Goal: Information Seeking & Learning: Learn about a topic

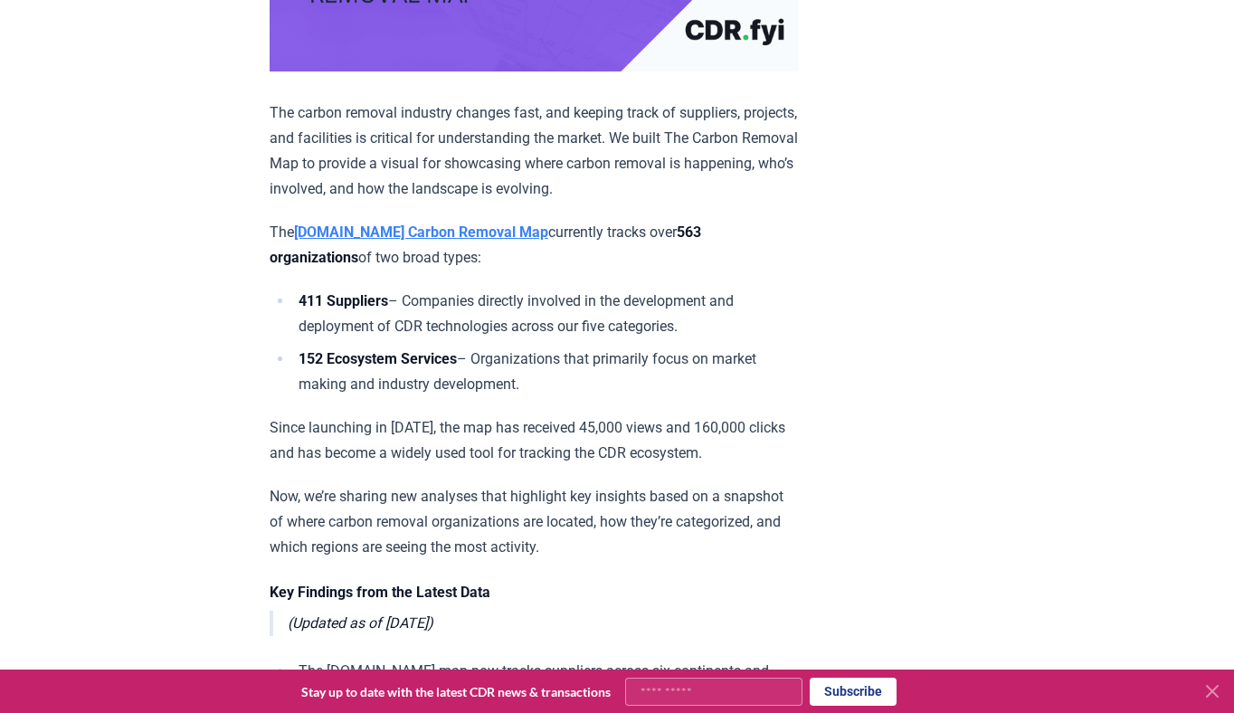
scroll to position [585, 0]
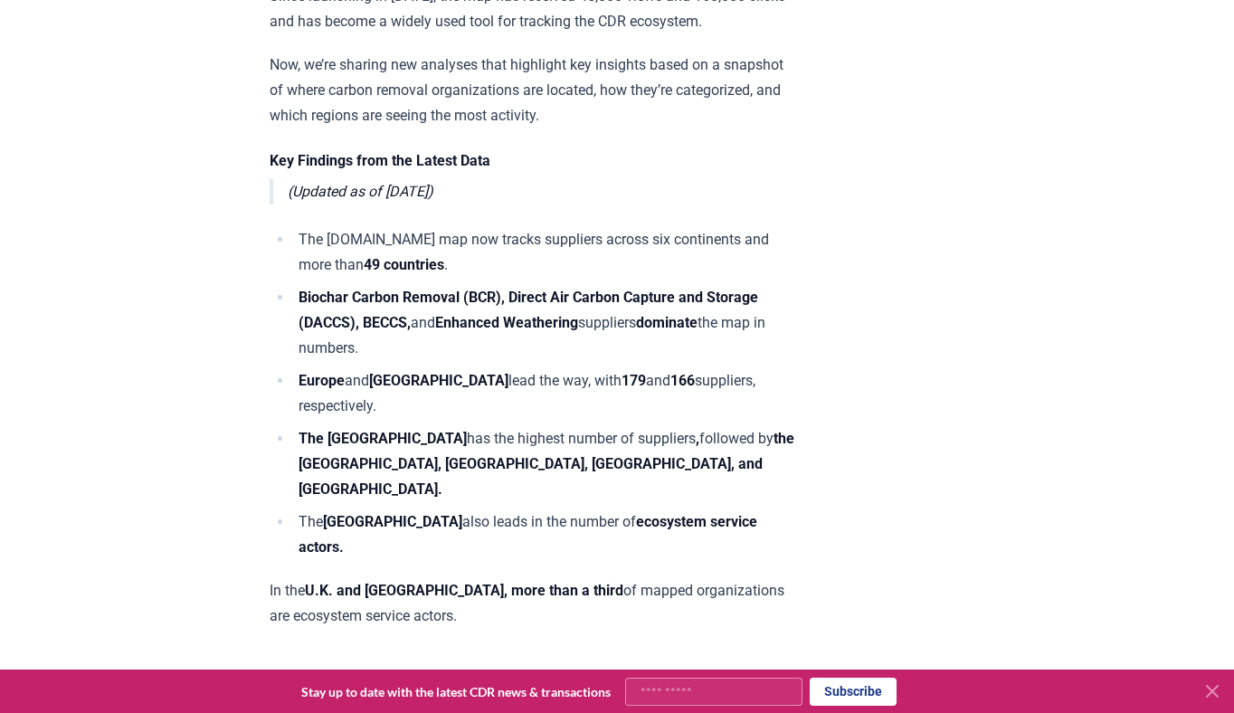
scroll to position [1047, 0]
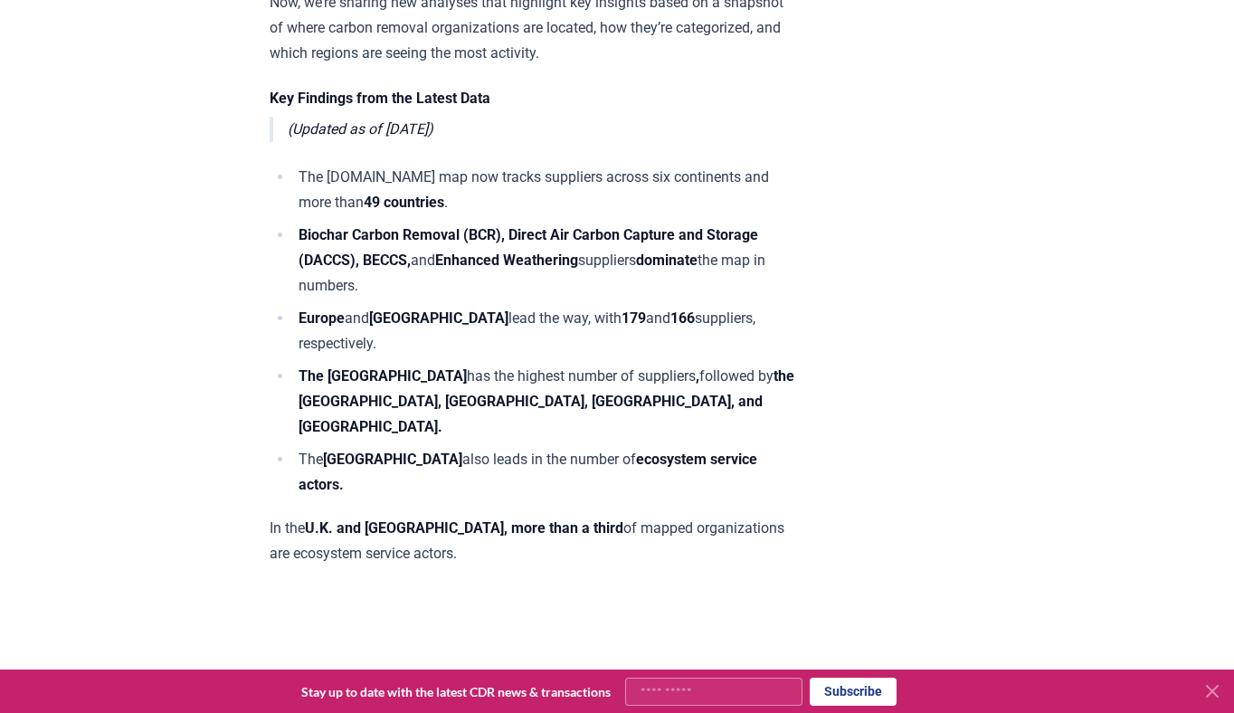
click at [342, 269] on strong "Biochar Carbon Removal (BCR), Direct Air Carbon Capture and Storage (DACCS), BE…" at bounding box center [527, 247] width 459 height 43
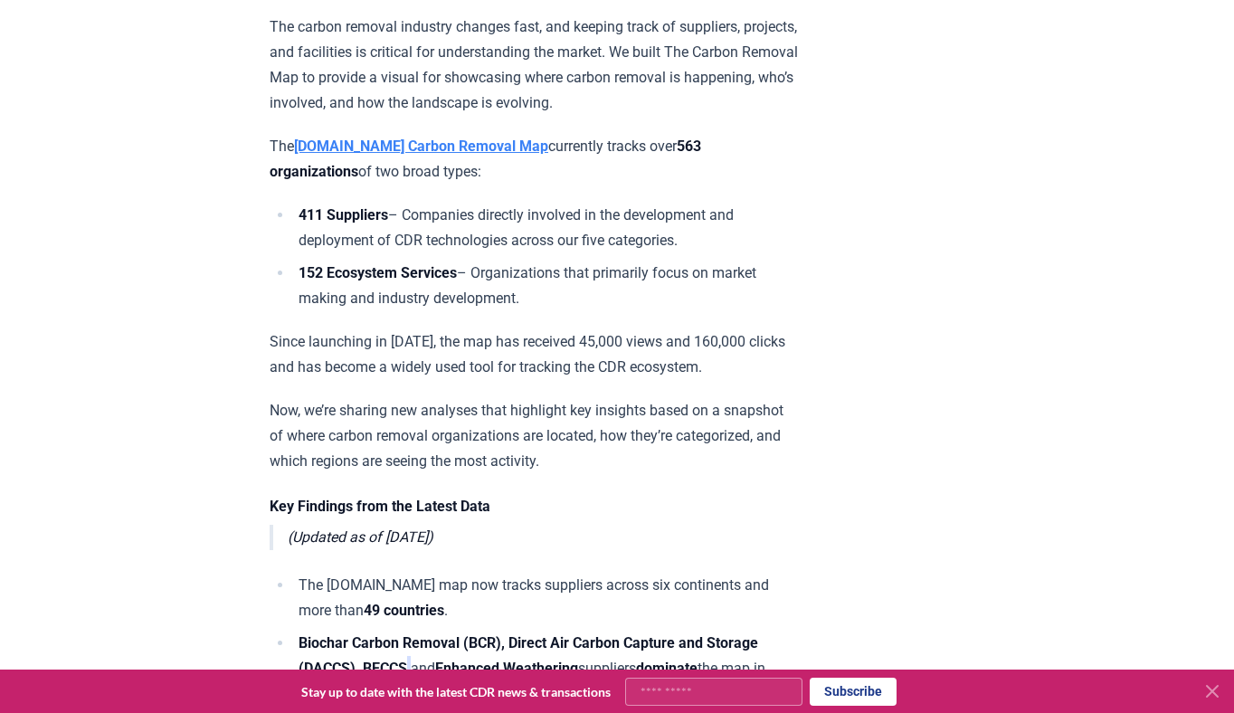
scroll to position [0, 0]
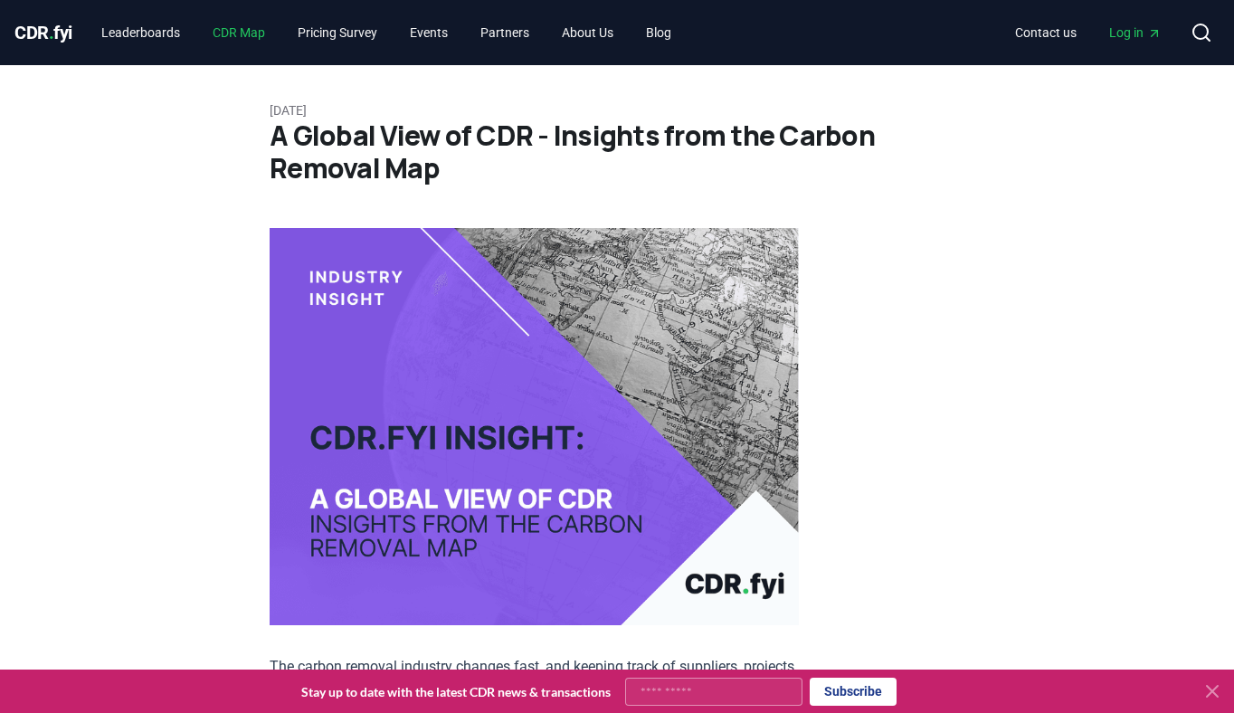
click at [233, 29] on link "CDR Map" at bounding box center [238, 32] width 81 height 33
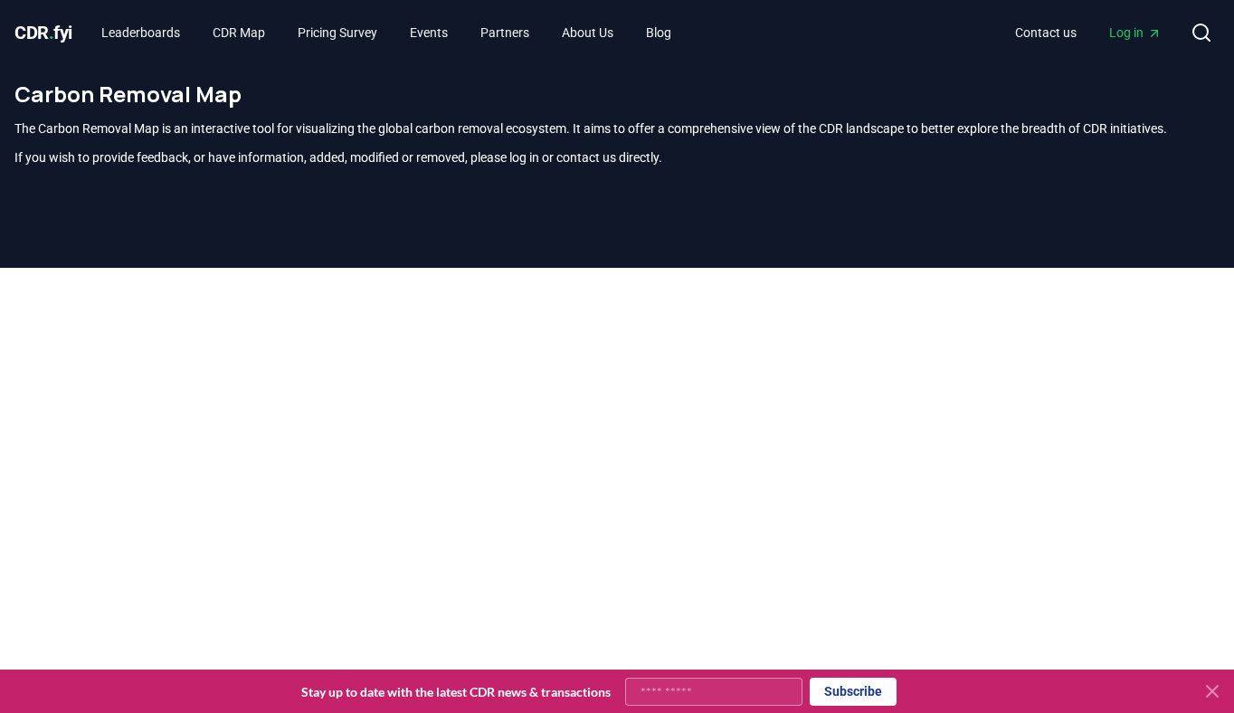
click at [926, 158] on div "The Carbon Removal Map is an interactive tool for visualizing the global carbon…" at bounding box center [616, 142] width 1205 height 47
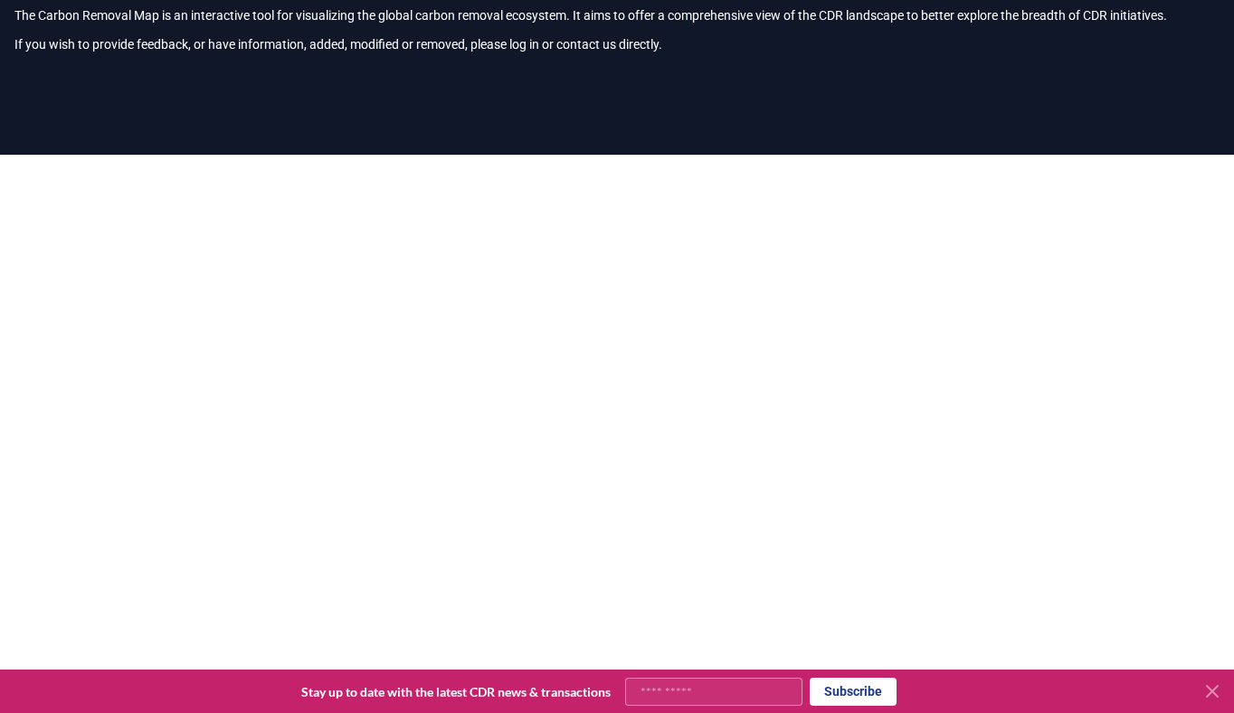
scroll to position [124, 0]
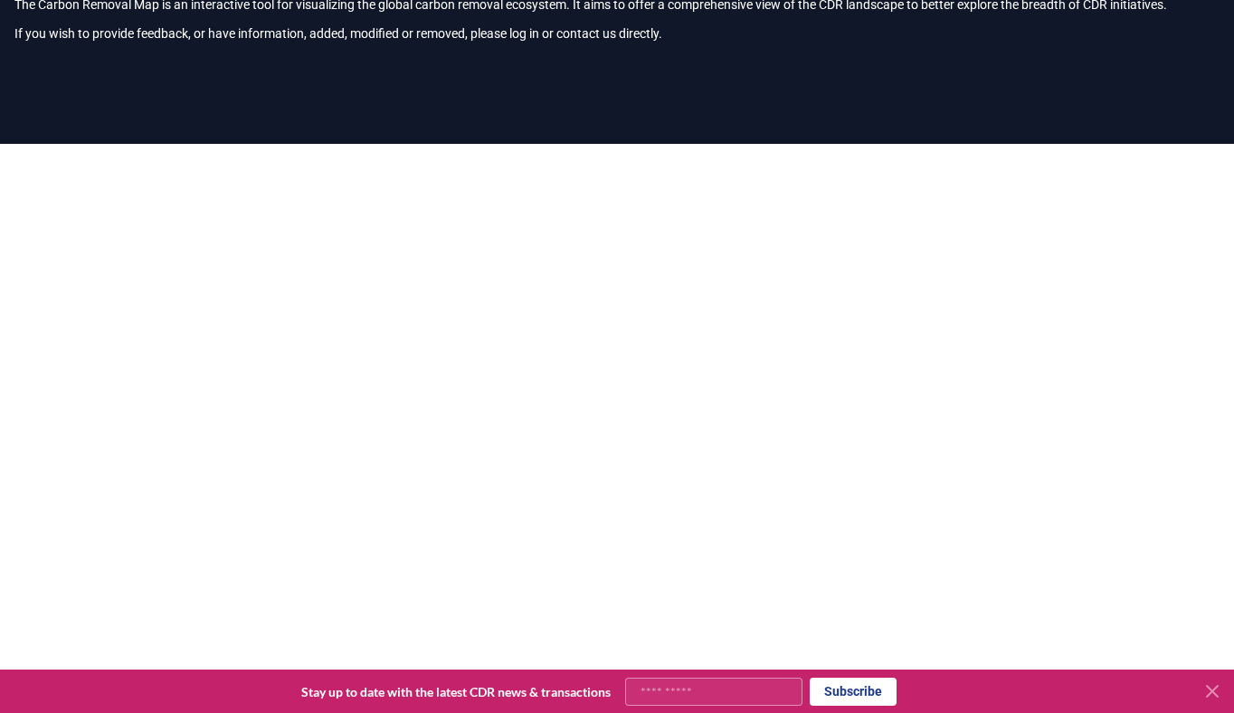
click at [1210, 691] on icon at bounding box center [1211, 691] width 11 height 11
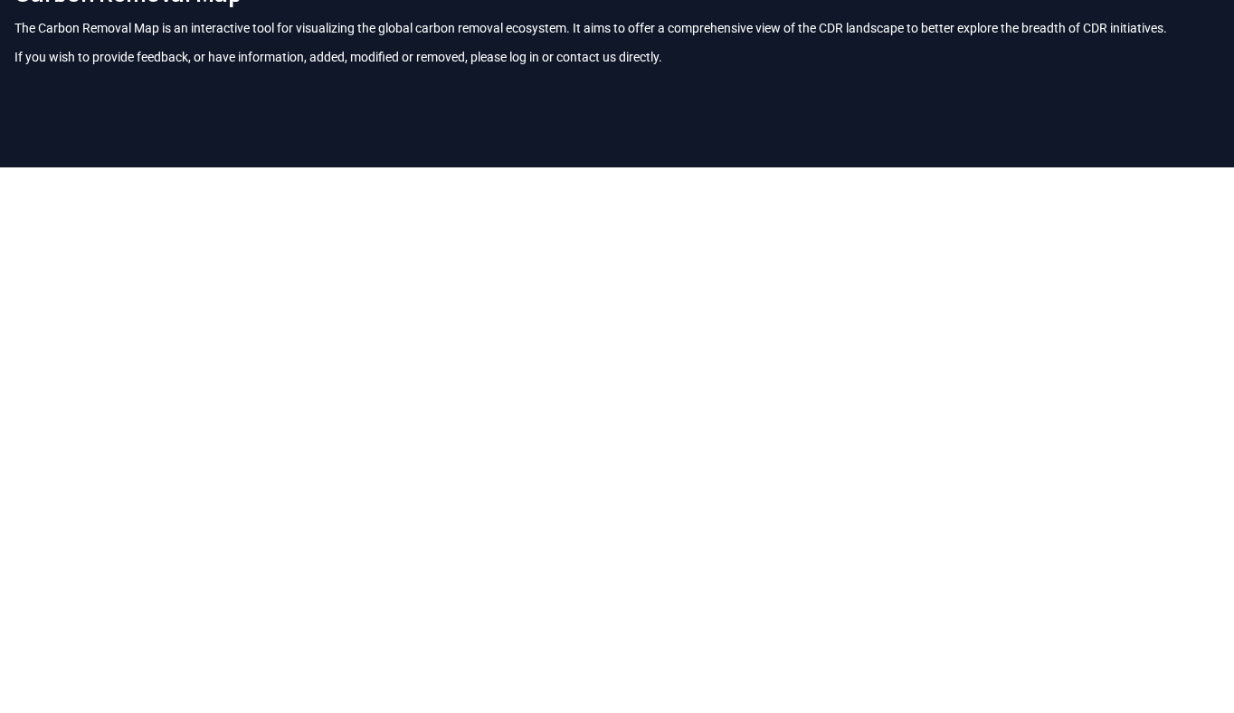
scroll to position [134, 0]
